Goal: Transaction & Acquisition: Purchase product/service

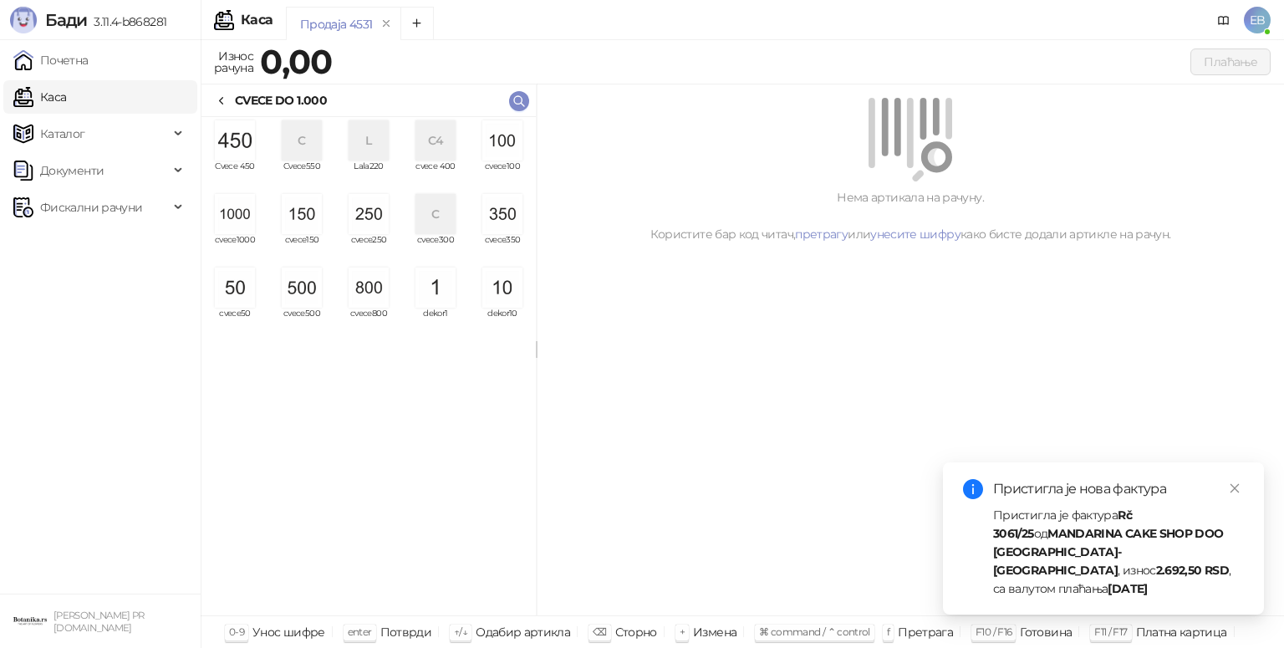
click at [244, 221] on img "grid" at bounding box center [235, 214] width 40 height 40
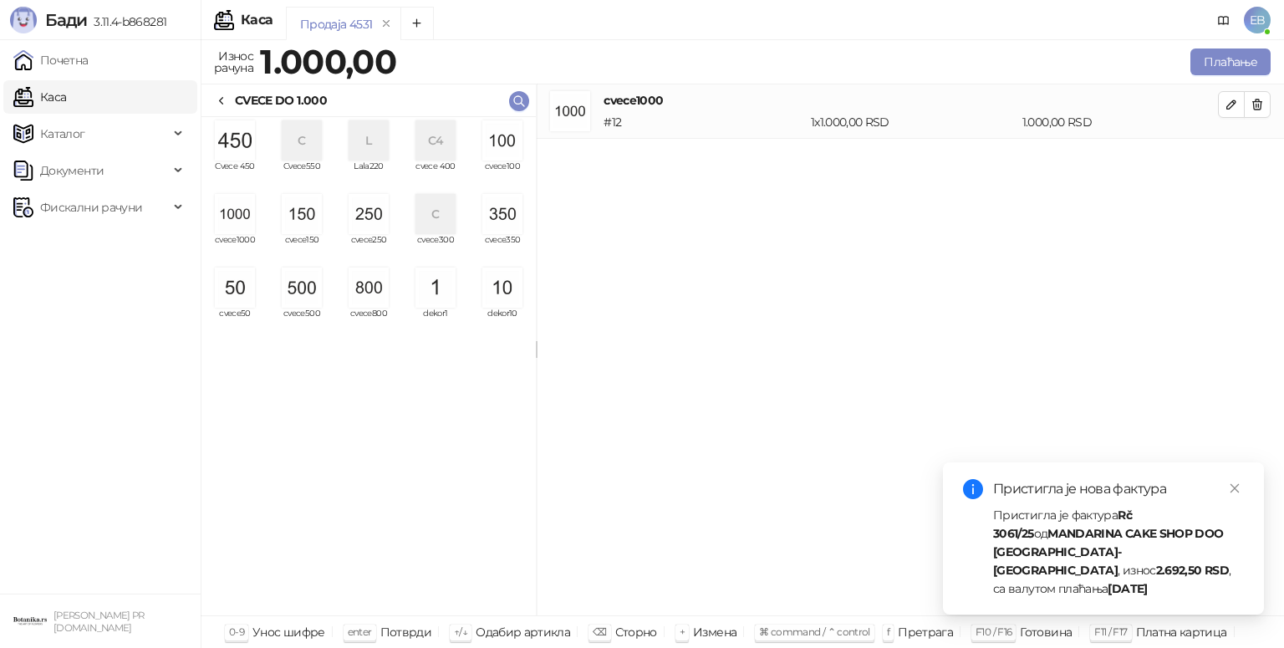
click at [305, 306] on img "grid" at bounding box center [302, 288] width 40 height 40
click at [1226, 67] on button "Плаћање" at bounding box center [1231, 61] width 80 height 27
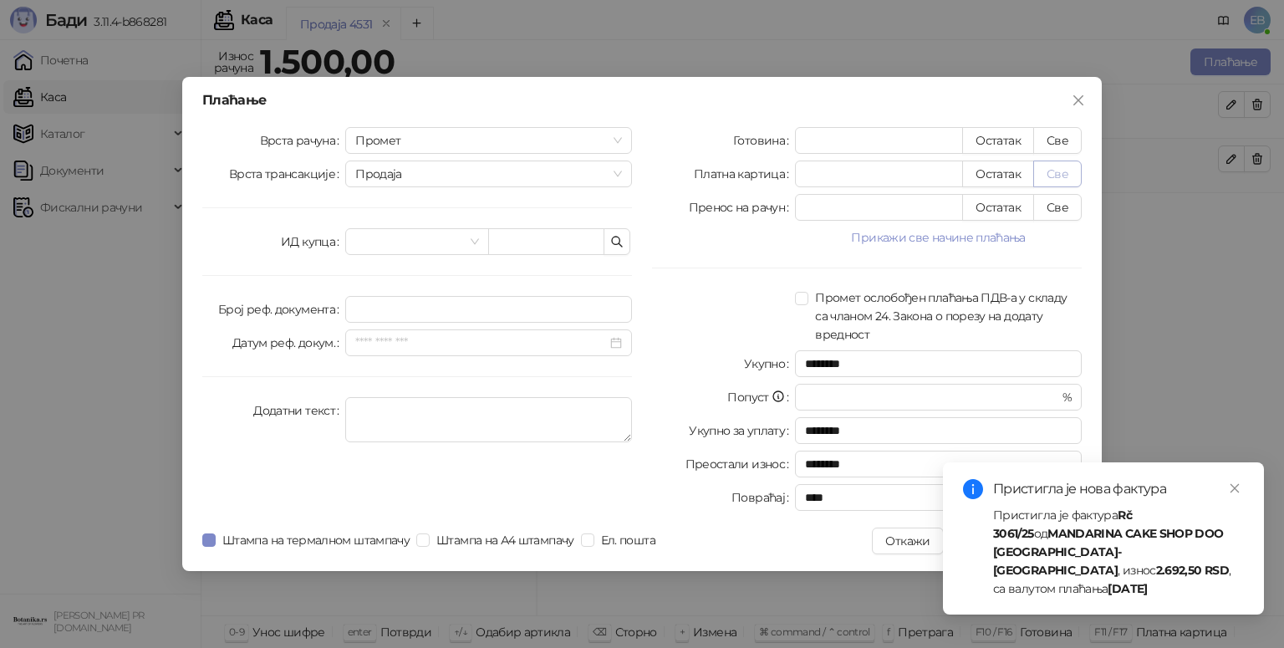
click at [1060, 186] on button "Све" at bounding box center [1057, 174] width 48 height 27
type input "****"
click at [1235, 494] on icon "close" at bounding box center [1235, 488] width 12 height 12
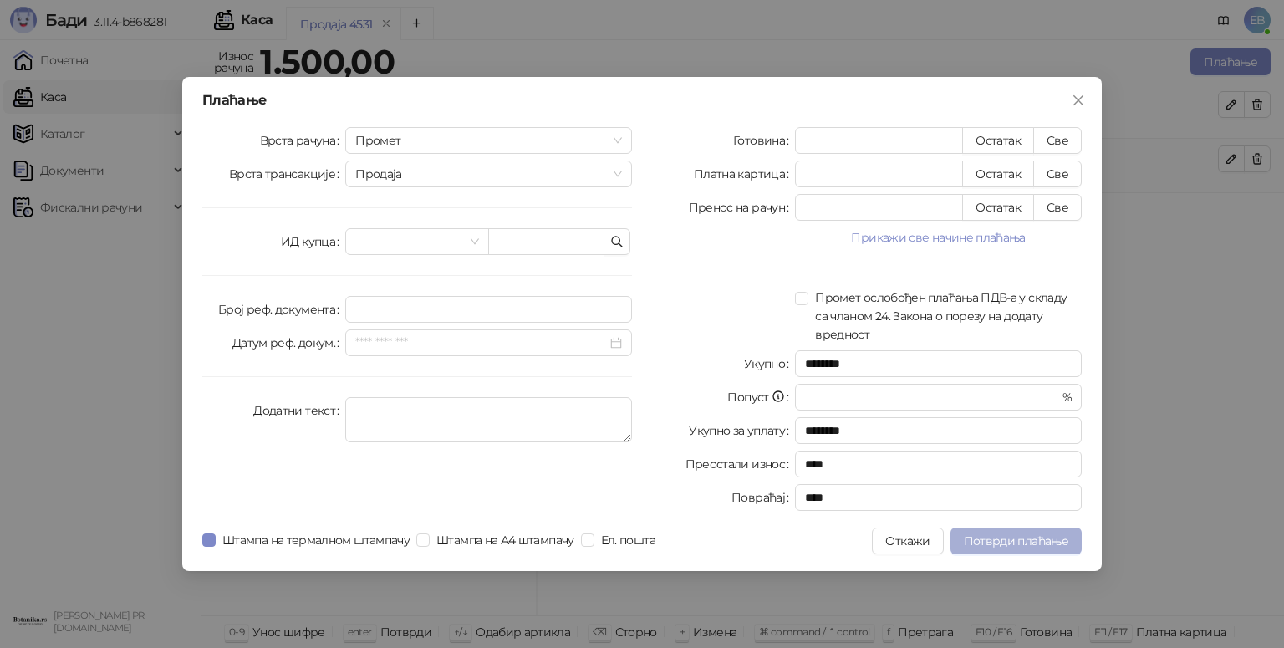
click at [1047, 537] on span "Потврди плаћање" at bounding box center [1016, 540] width 105 height 15
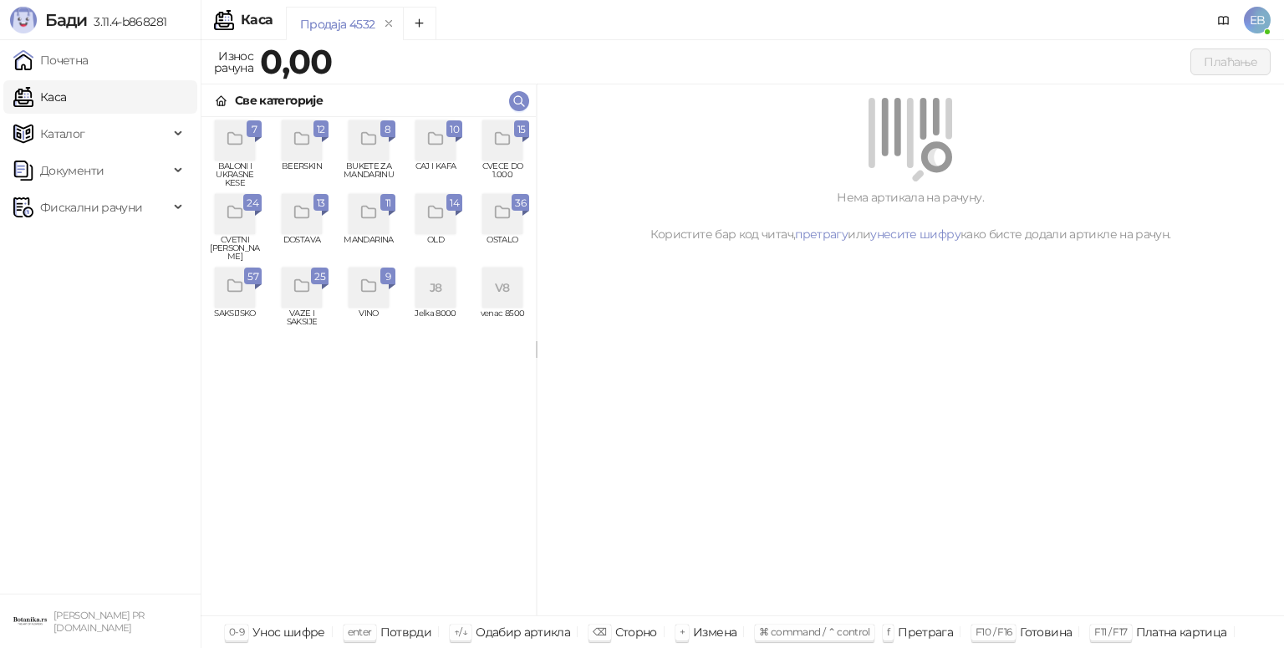
click at [507, 146] on icon "grid" at bounding box center [502, 139] width 19 height 19
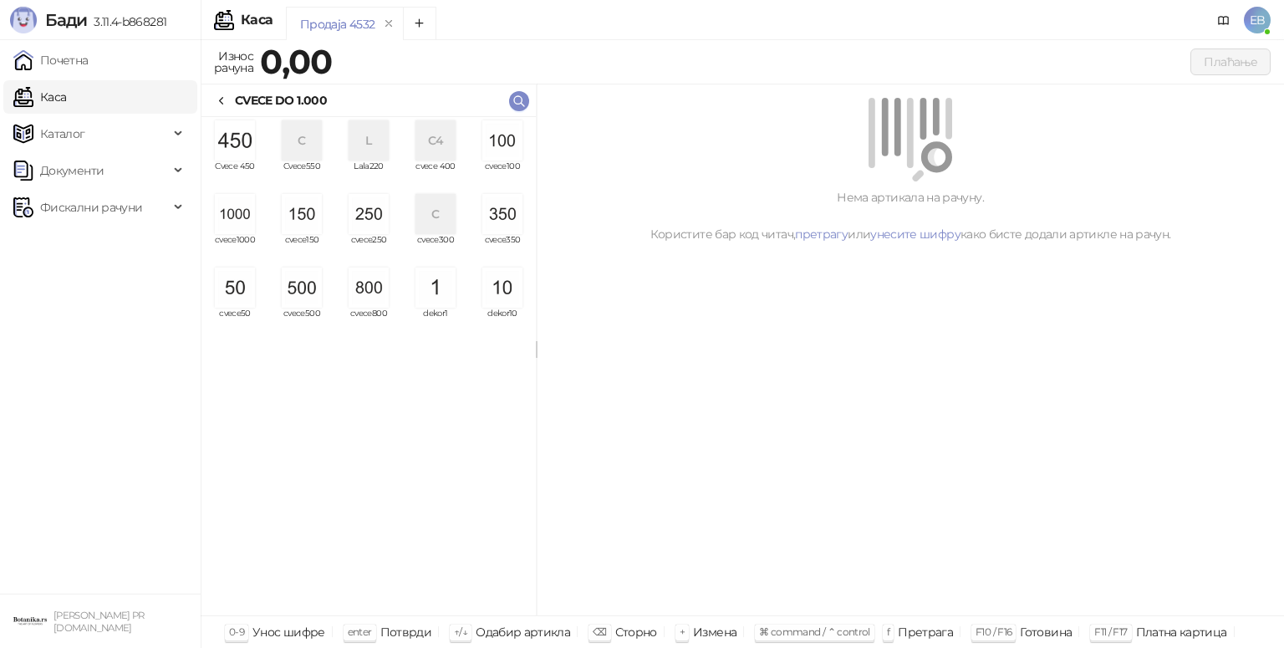
click at [242, 222] on img "grid" at bounding box center [235, 214] width 40 height 40
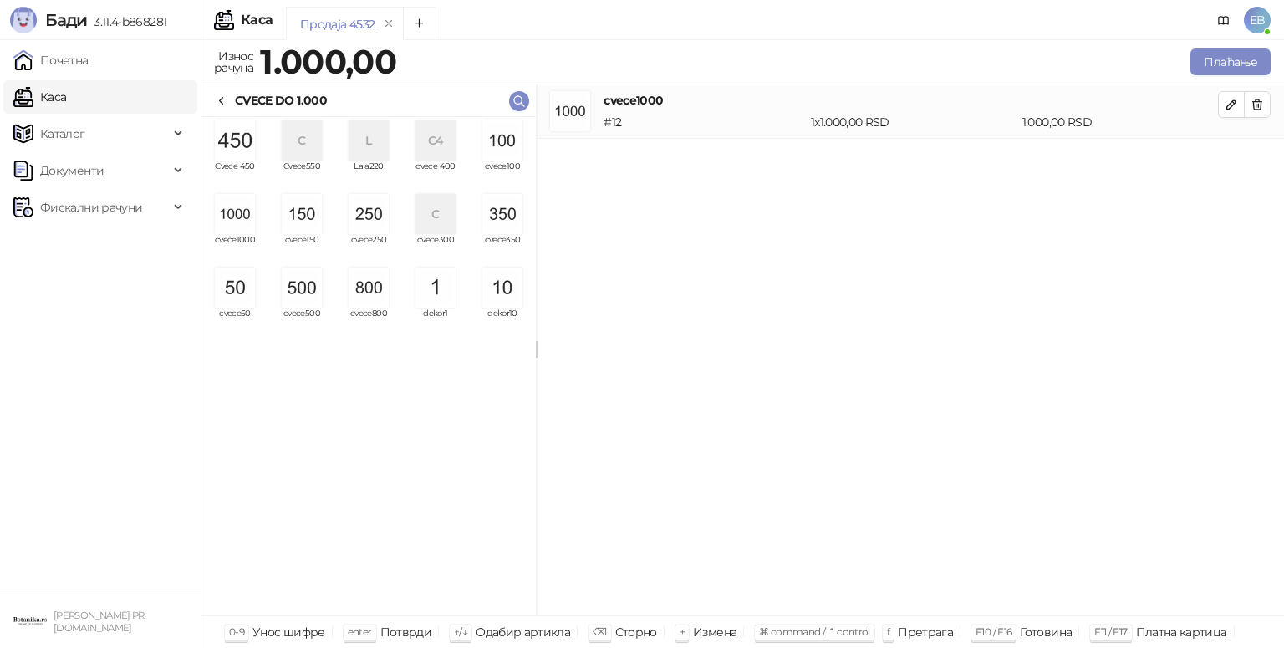
click at [242, 222] on img "grid" at bounding box center [235, 214] width 40 height 40
click at [372, 208] on img "grid" at bounding box center [369, 214] width 40 height 40
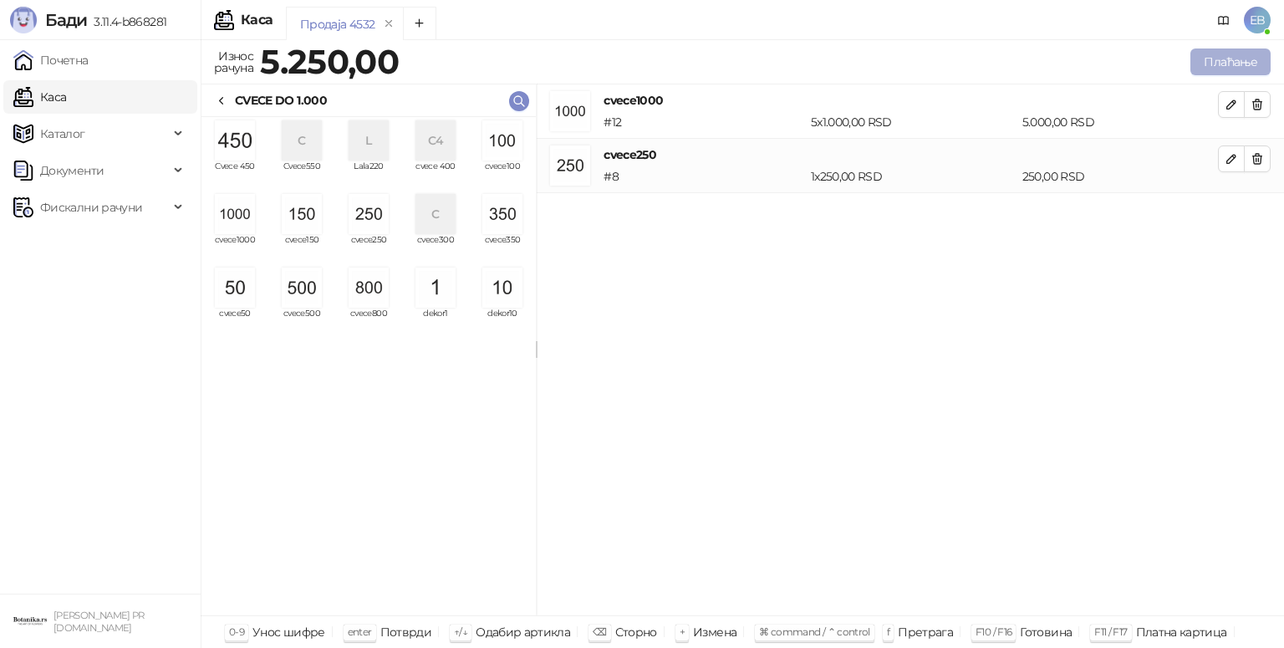
click at [1242, 56] on button "Плаћање" at bounding box center [1231, 61] width 80 height 27
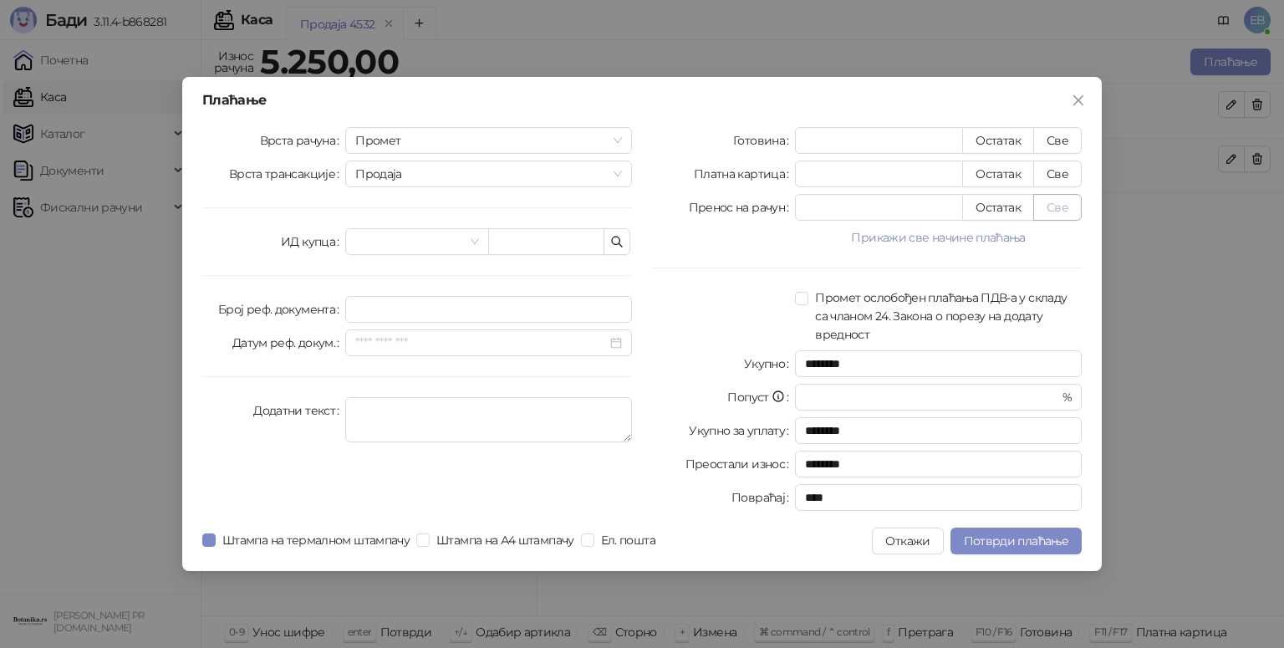
click at [1043, 212] on button "Све" at bounding box center [1057, 207] width 48 height 27
type input "****"
click at [998, 545] on span "Потврди плаћање" at bounding box center [1016, 540] width 105 height 15
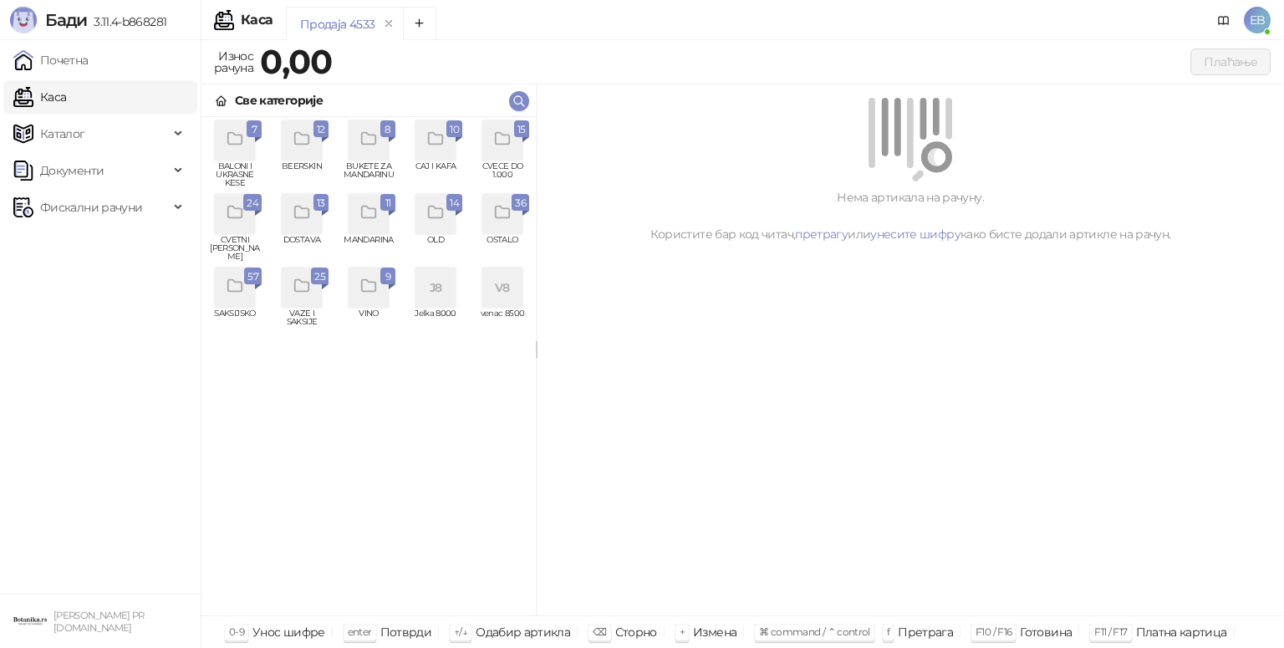
click at [502, 134] on icon "grid" at bounding box center [502, 139] width 14 height 12
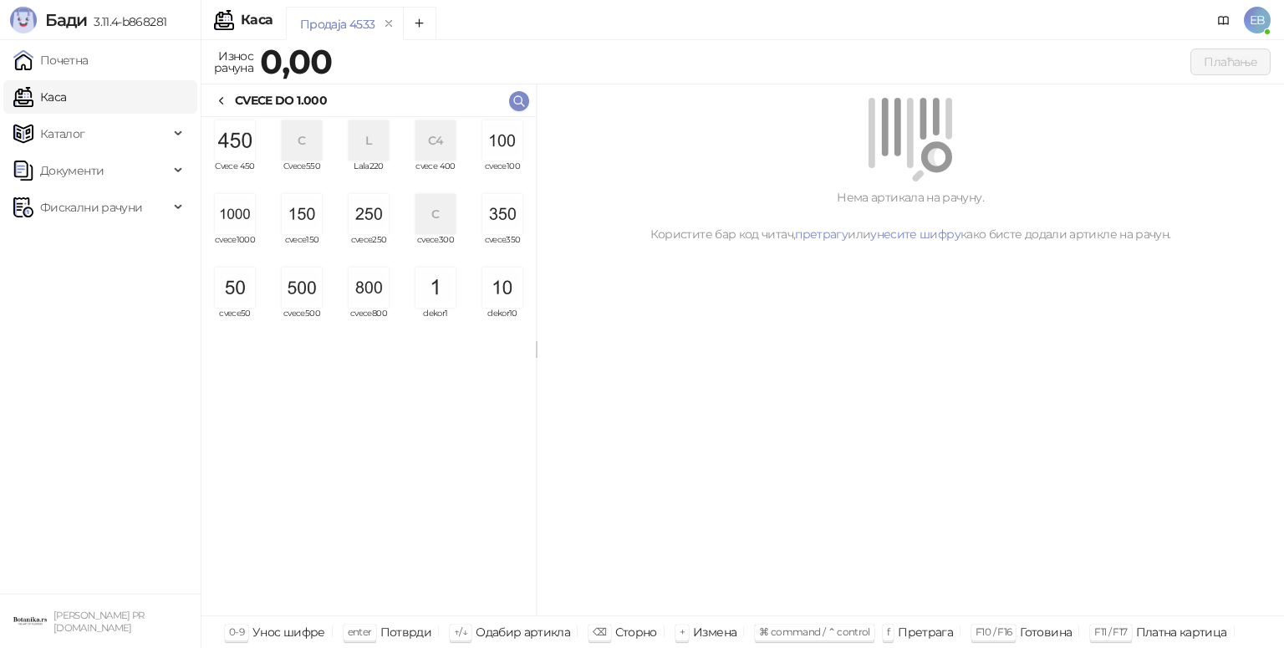
click at [241, 216] on img "grid" at bounding box center [235, 214] width 40 height 40
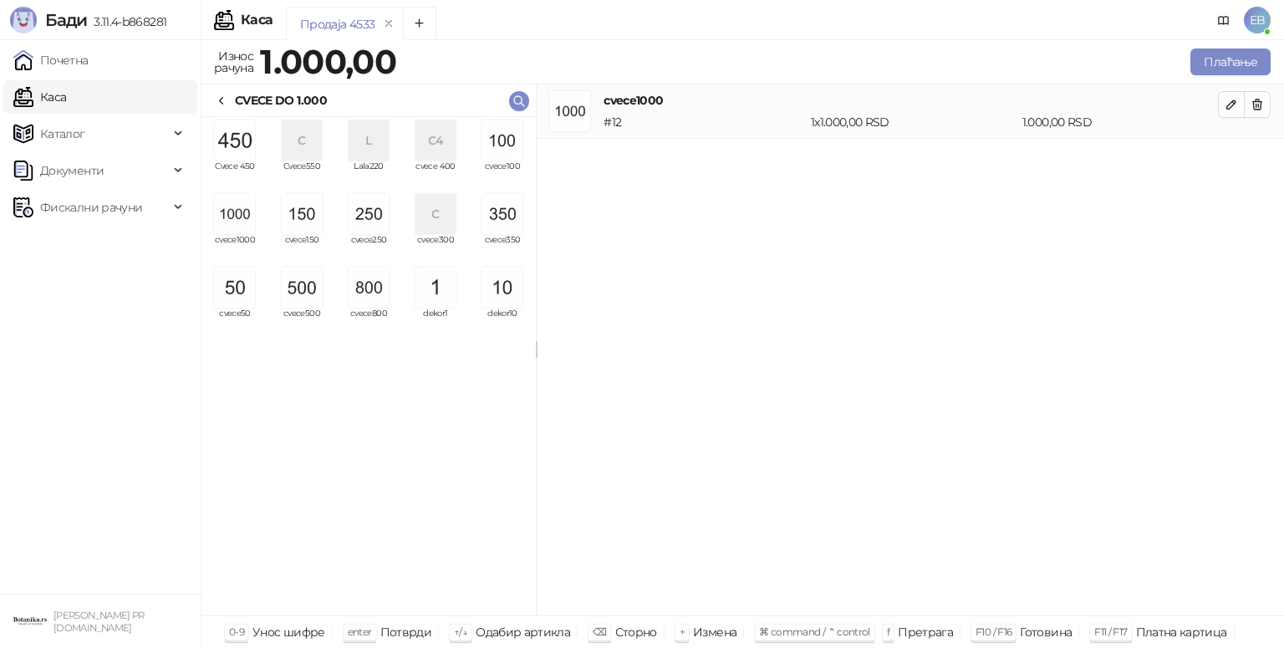
click at [241, 216] on img "grid" at bounding box center [235, 214] width 40 height 40
click at [497, 139] on img "grid" at bounding box center [502, 140] width 40 height 40
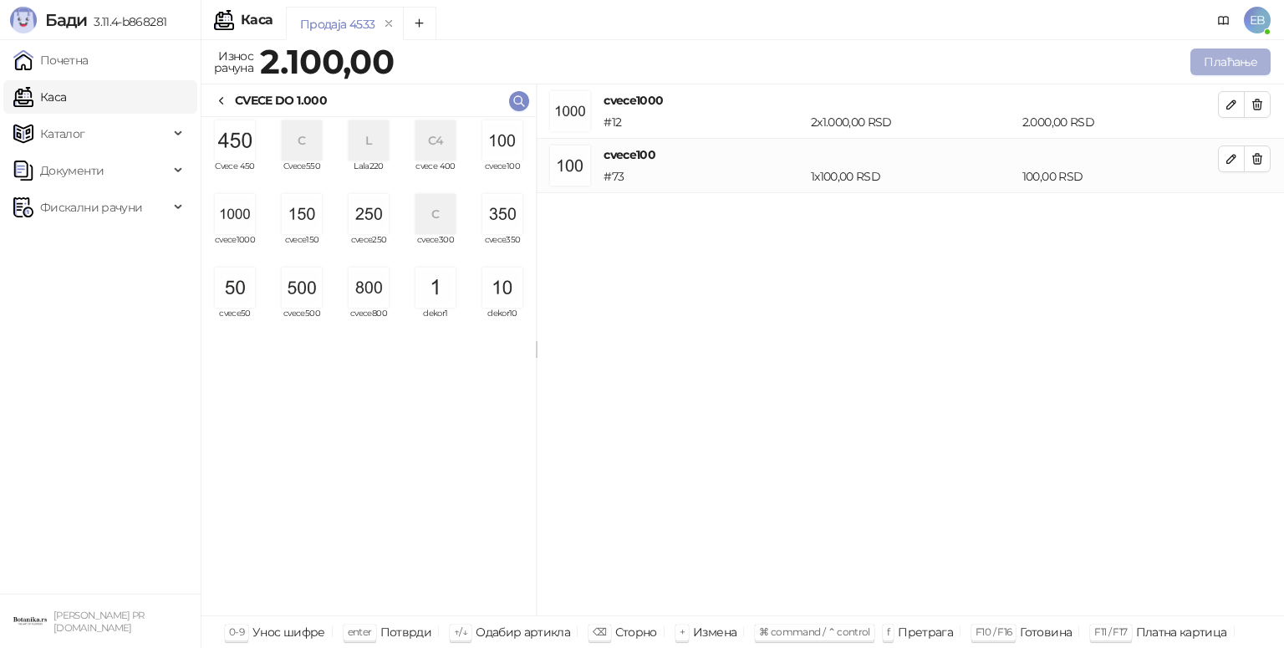
click at [1214, 57] on button "Плаћање" at bounding box center [1231, 61] width 80 height 27
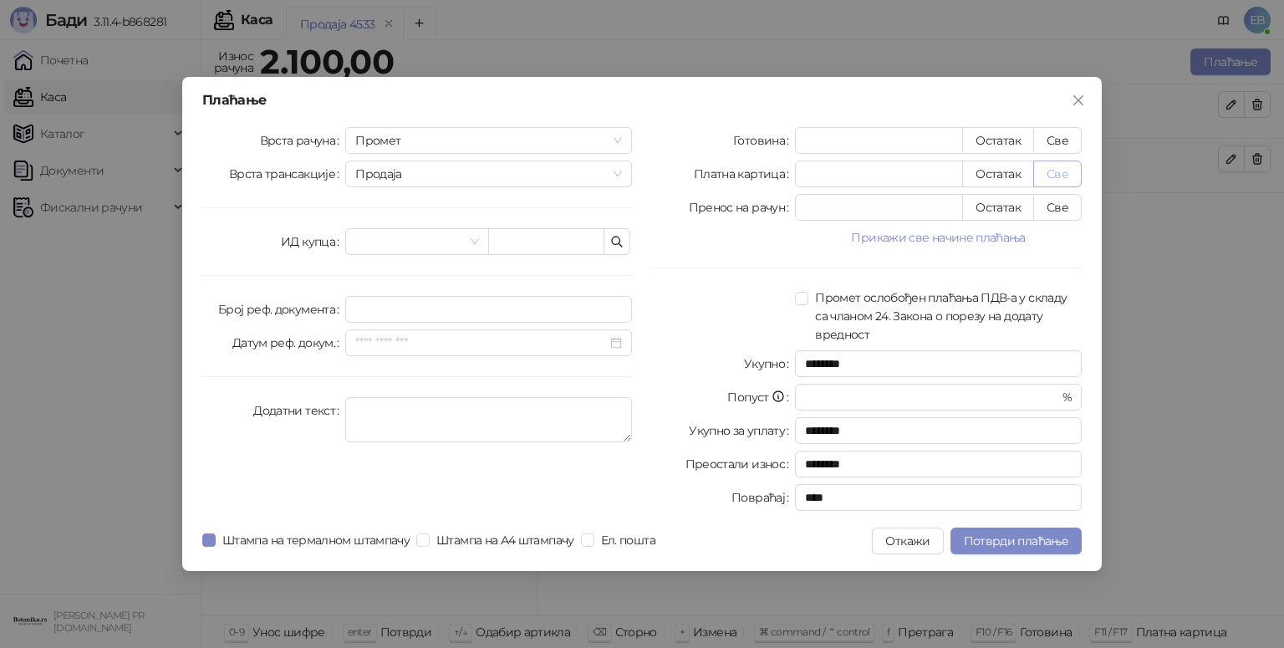
click at [1051, 176] on button "Све" at bounding box center [1057, 174] width 48 height 27
type input "****"
click at [397, 236] on input "search" at bounding box center [409, 241] width 108 height 25
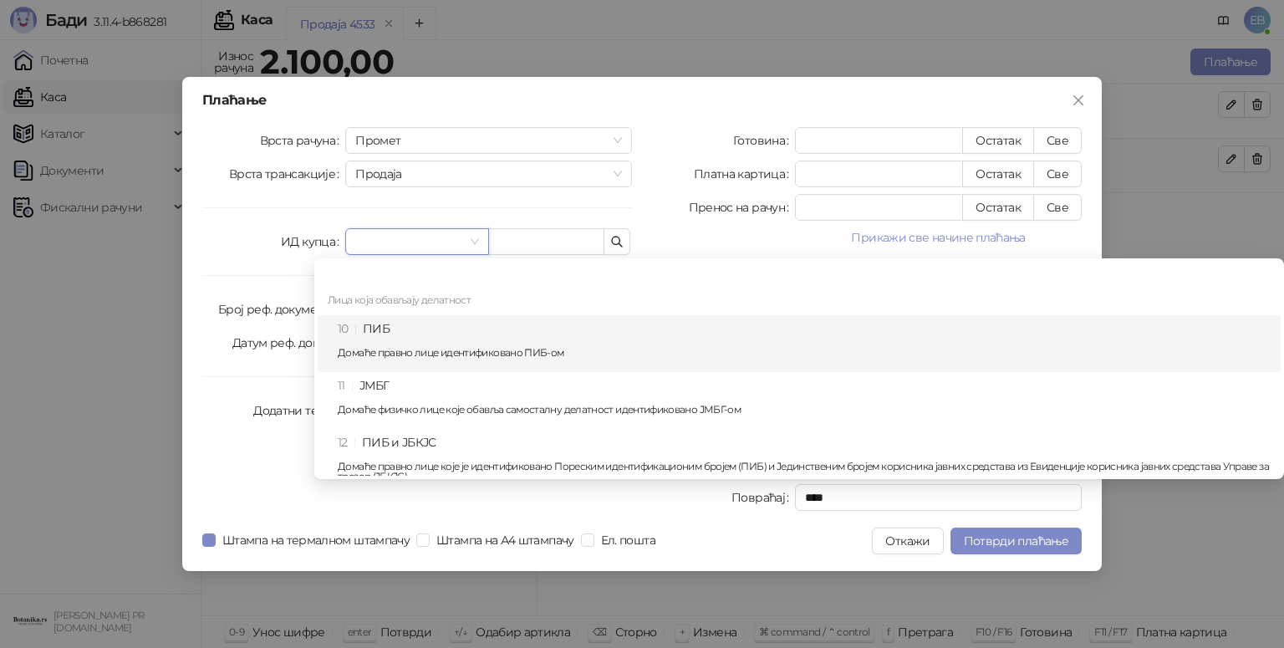
click at [400, 327] on div "10 ПИБ Домаће правно лице идентификовано ПИБ-ом" at bounding box center [804, 343] width 933 height 48
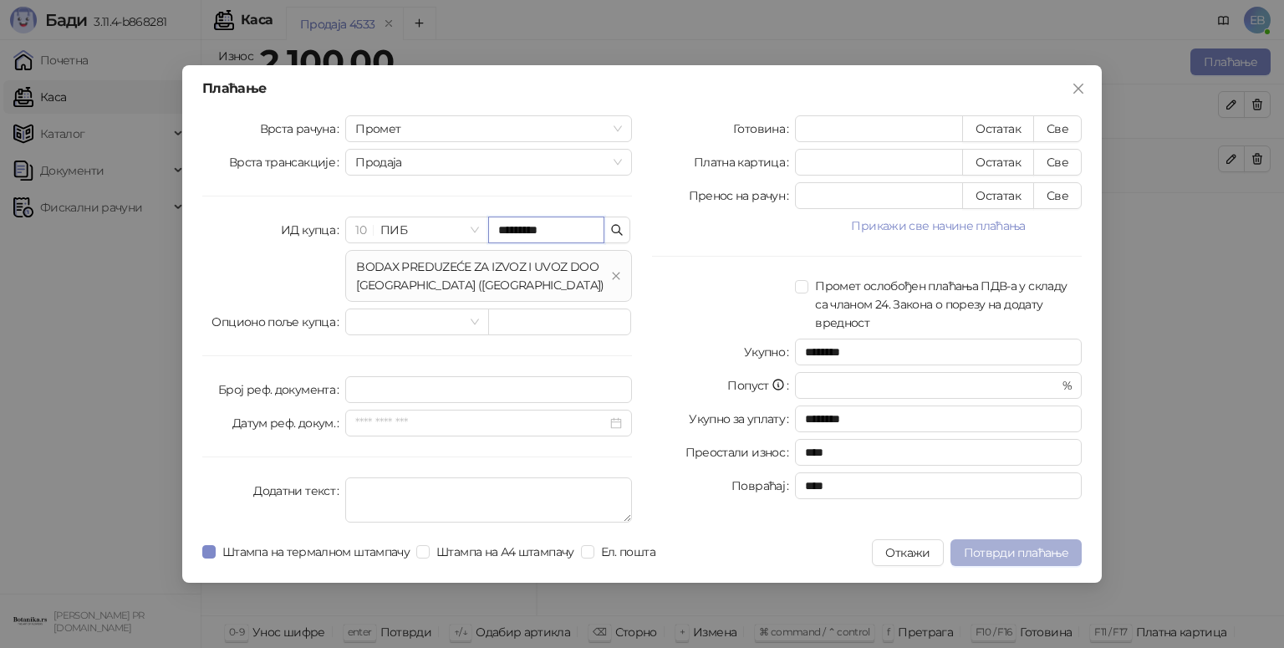
type input "*********"
click at [980, 553] on span "Потврди плаћање" at bounding box center [1016, 552] width 105 height 15
